Goal: Task Accomplishment & Management: Complete application form

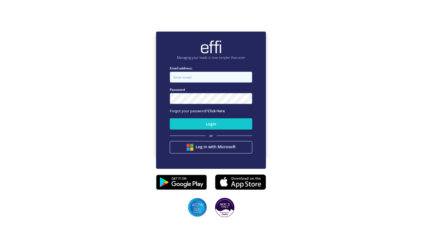
click at [194, 77] on input "Email address:" at bounding box center [211, 77] width 82 height 11
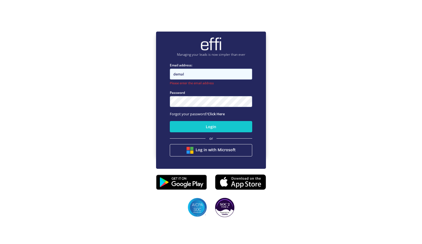
click at [195, 77] on input "demal" at bounding box center [211, 74] width 82 height 11
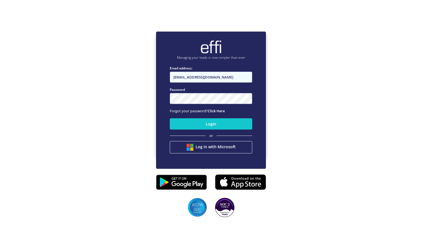
type input "demalg@smartfinn.com.au"
click at [170, 118] on button "Login" at bounding box center [211, 123] width 82 height 11
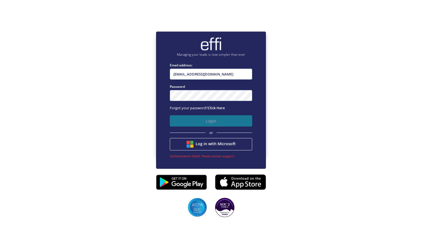
click at [181, 118] on button "Login" at bounding box center [211, 120] width 82 height 11
